Goal: Navigation & Orientation: Find specific page/section

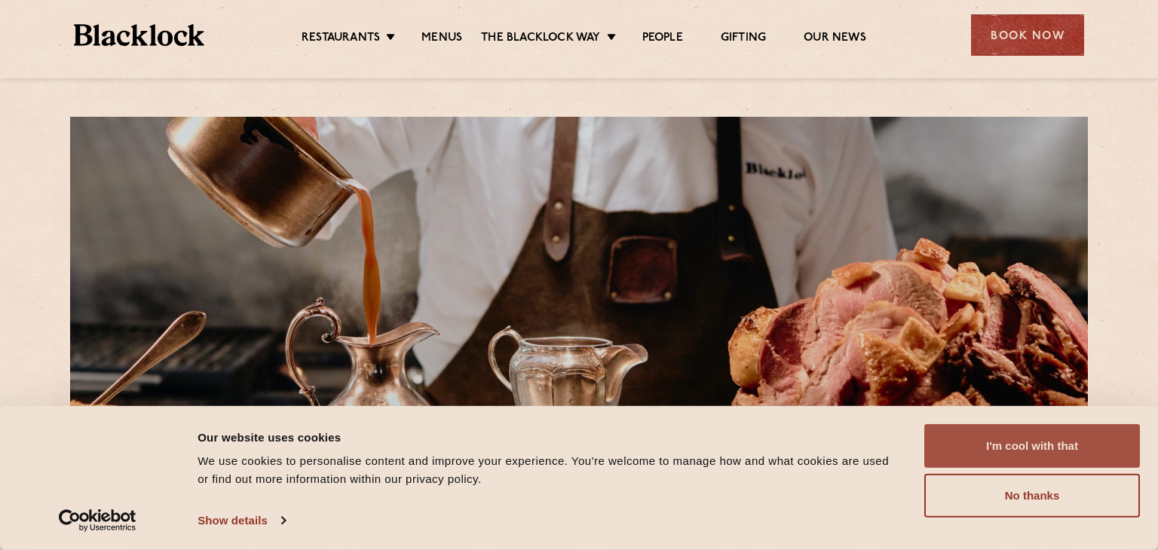
click at [1080, 457] on button "I'm cool with that" at bounding box center [1032, 446] width 216 height 44
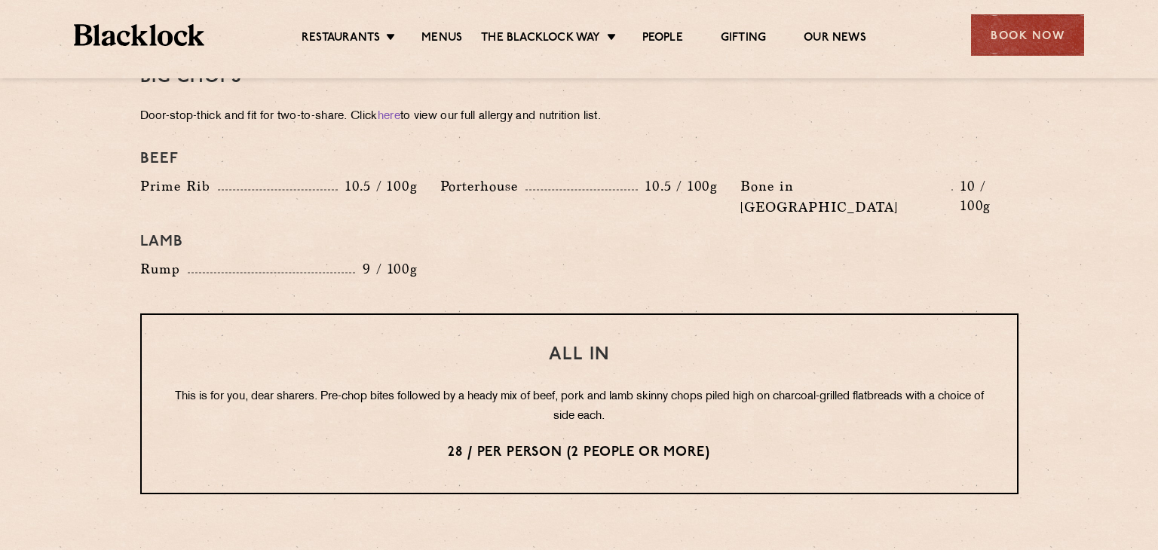
scroll to position [1703, 0]
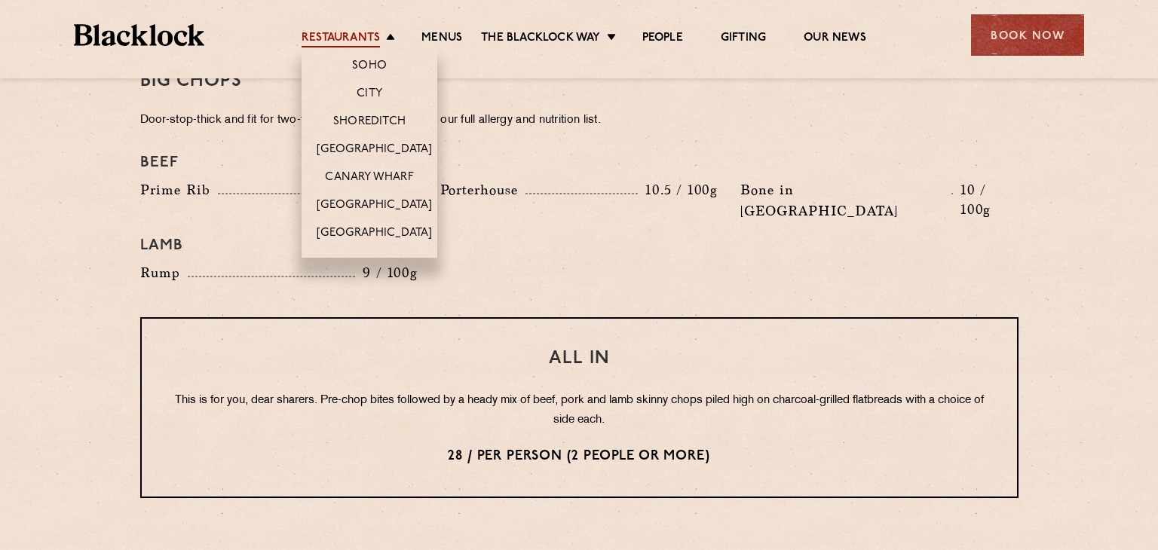
click at [378, 37] on link "Restaurants" at bounding box center [341, 39] width 78 height 17
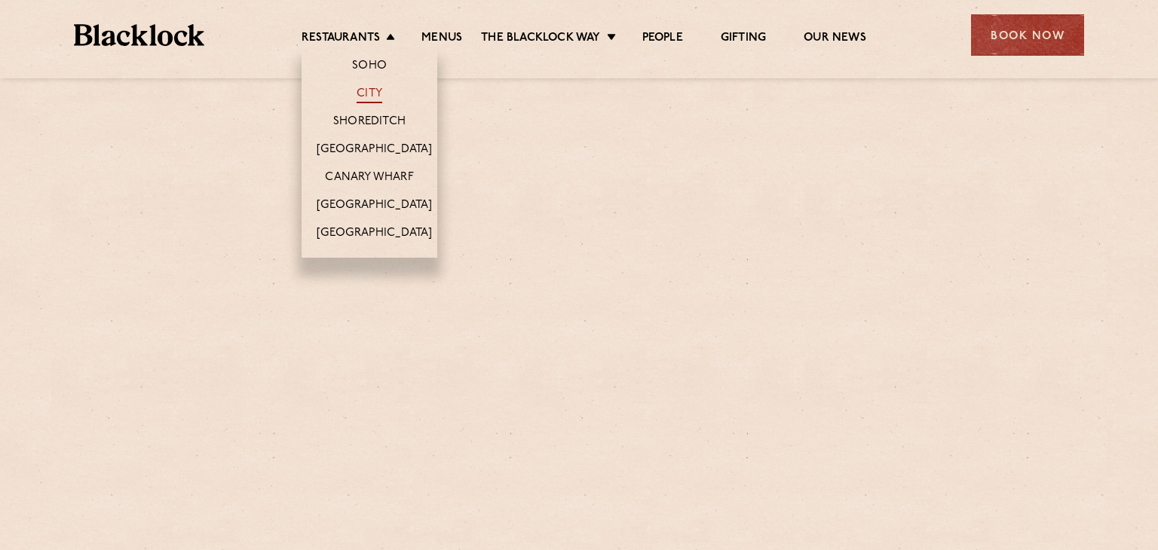
click at [375, 94] on link "City" at bounding box center [370, 95] width 26 height 17
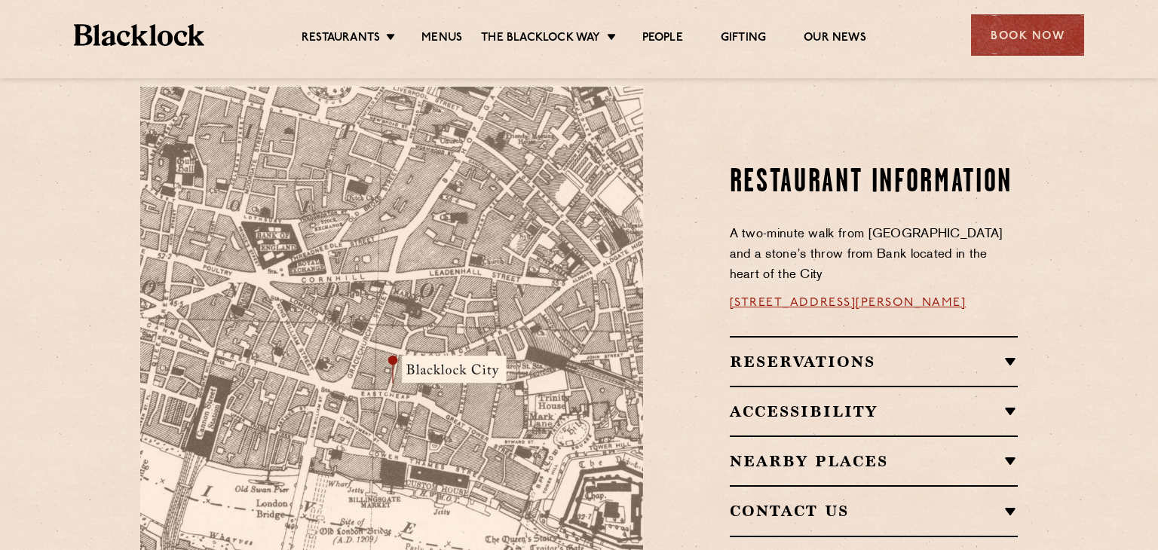
scroll to position [874, 0]
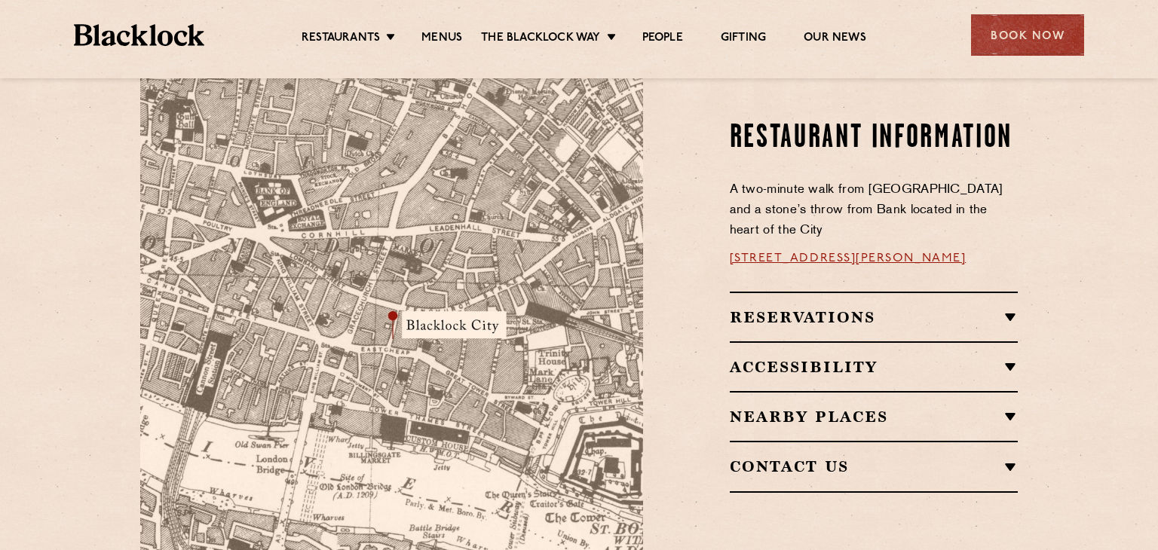
click at [1013, 408] on h2 "Nearby Places" at bounding box center [874, 417] width 289 height 18
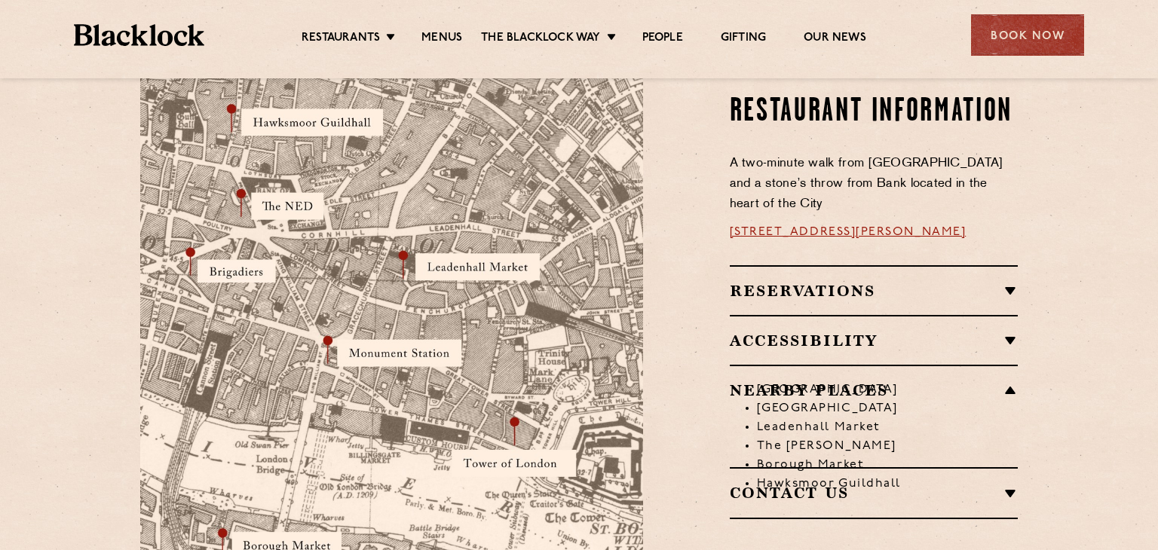
click at [1011, 282] on h2 "Reservations" at bounding box center [874, 291] width 289 height 18
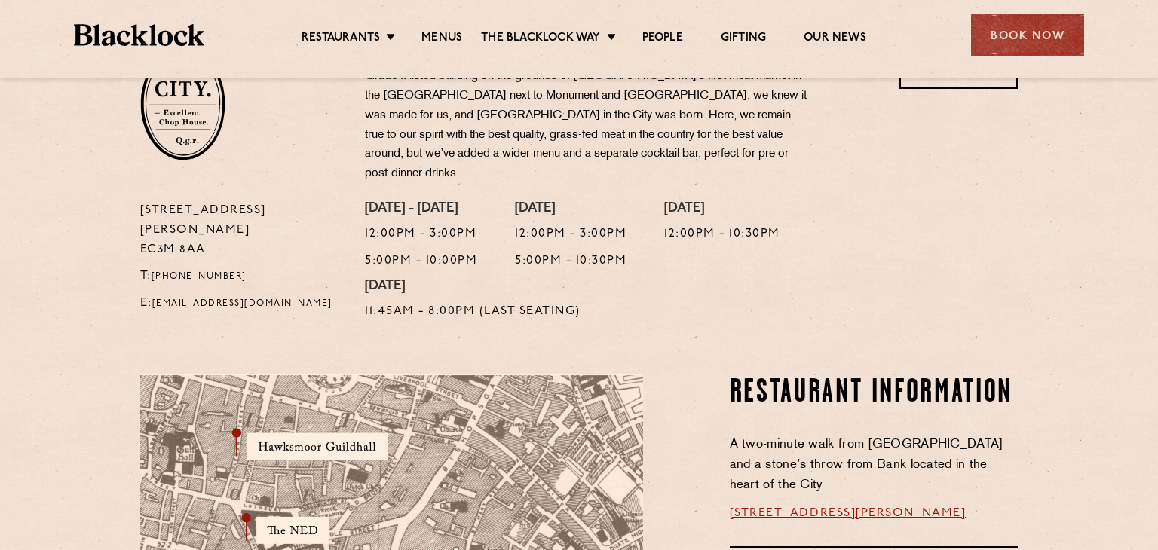
scroll to position [525, 0]
